Goal: Task Accomplishment & Management: Manage account settings

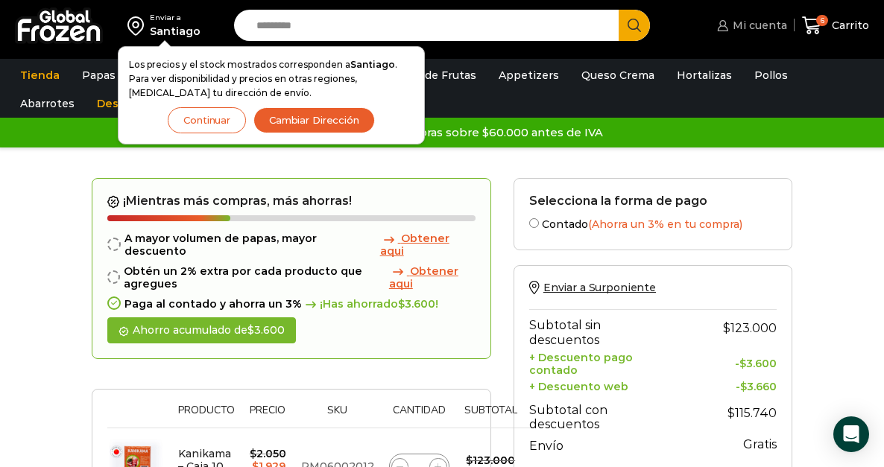
click at [764, 18] on span "Mi cuenta" at bounding box center [758, 25] width 58 height 15
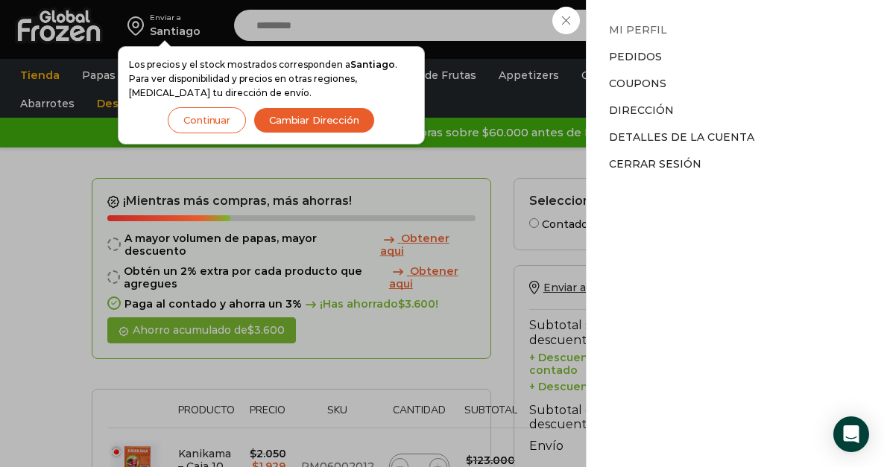
click at [639, 27] on link "Mi perfil" at bounding box center [638, 29] width 58 height 13
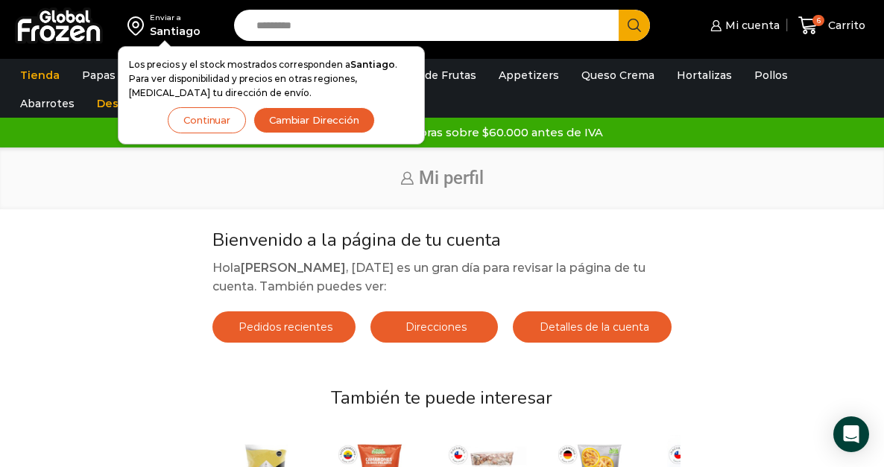
click at [240, 328] on span "Pedidos recientes" at bounding box center [284, 326] width 98 height 13
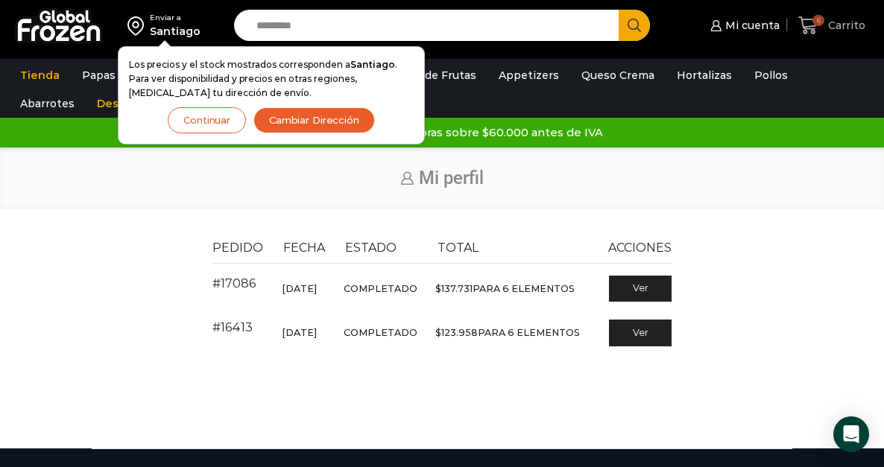
click at [822, 37] on link "6 Carrito" at bounding box center [831, 25] width 74 height 35
